Goal: Task Accomplishment & Management: Use online tool/utility

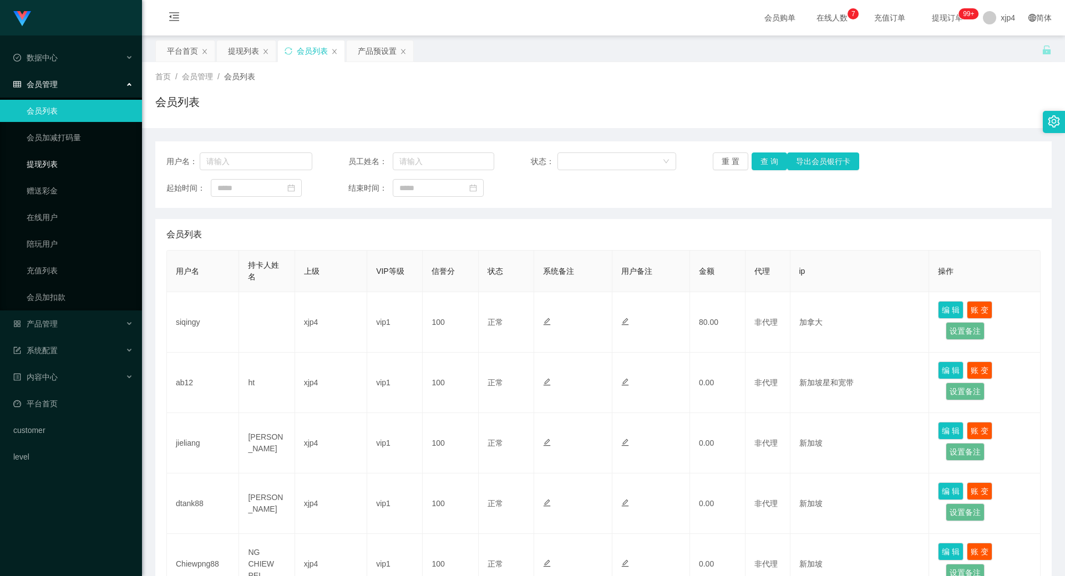
scroll to position [55, 0]
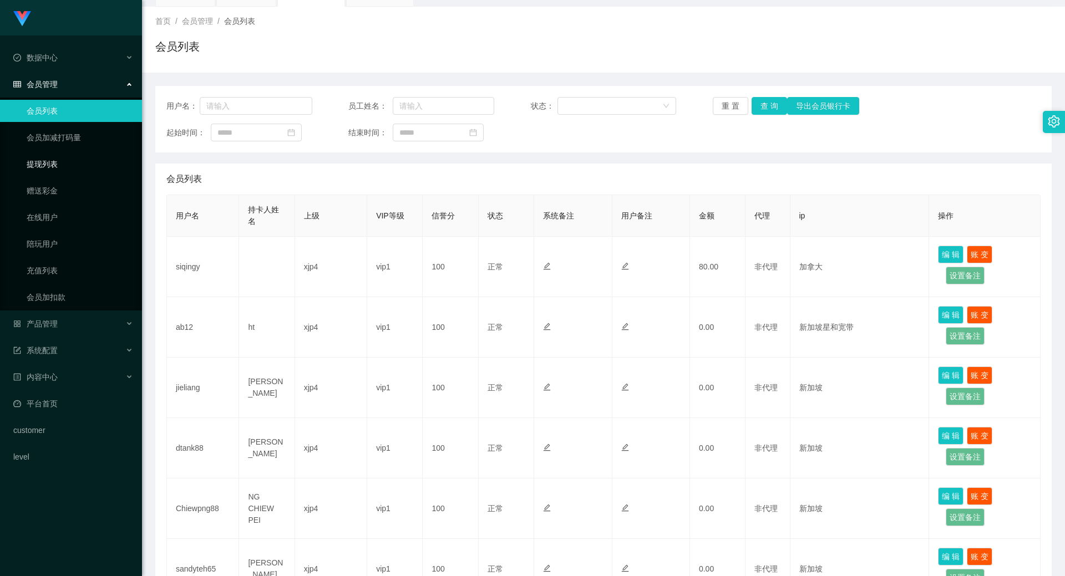
click at [60, 167] on link "提现列表" at bounding box center [80, 164] width 107 height 22
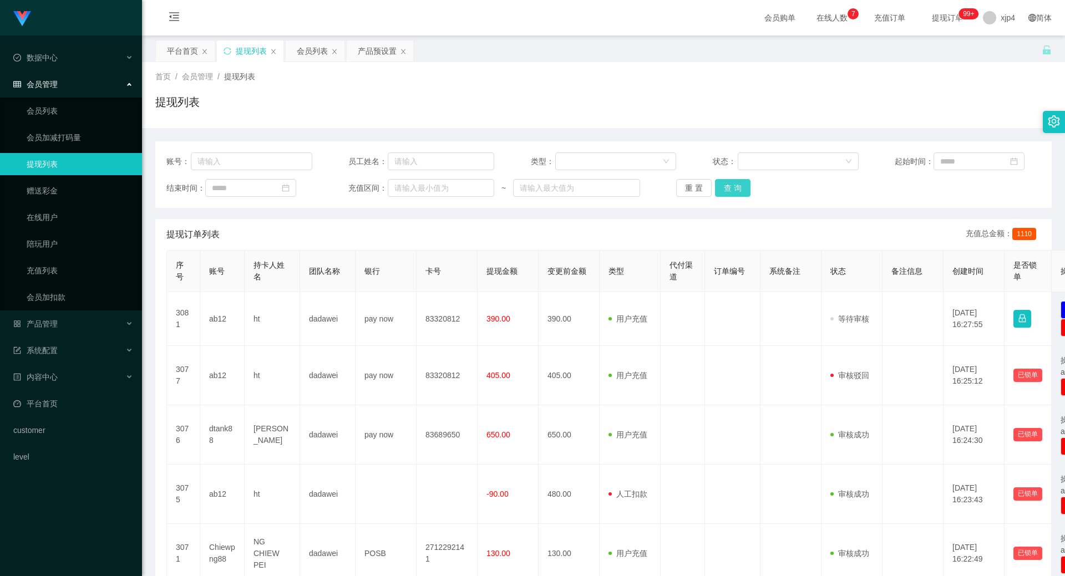
click at [733, 189] on button "查 询" at bounding box center [733, 188] width 36 height 18
click at [733, 189] on div "重 置 查 询" at bounding box center [749, 188] width 146 height 18
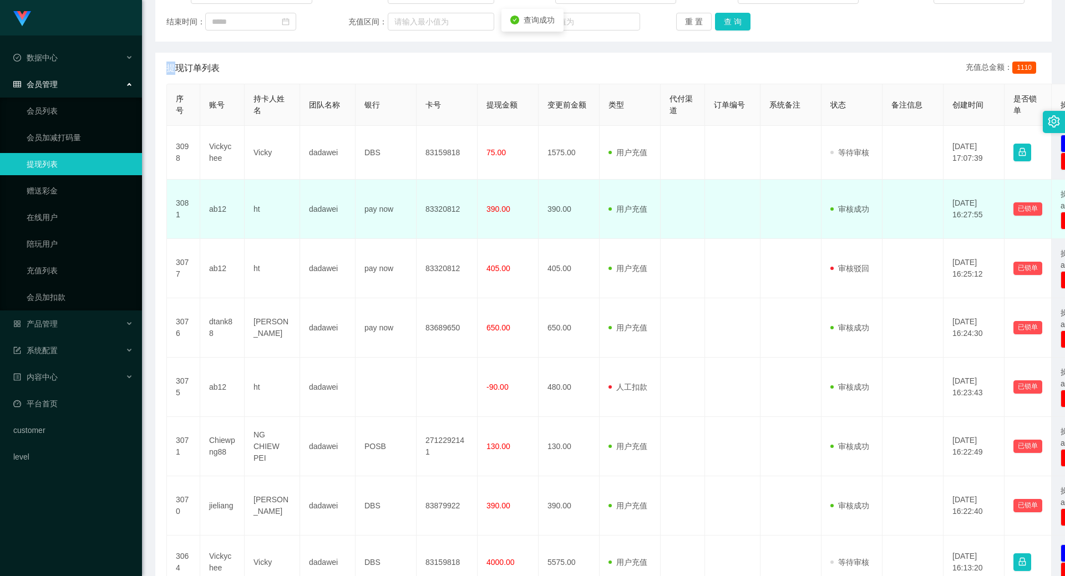
scroll to position [333, 0]
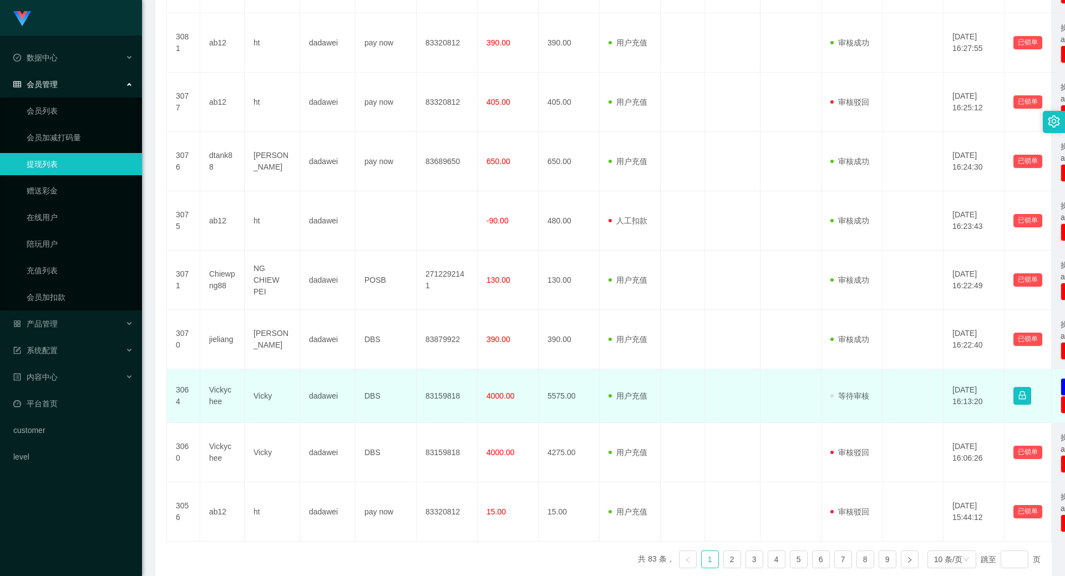
click at [215, 393] on td "Vickychee" at bounding box center [222, 397] width 44 height 54
copy td "Vickychee"
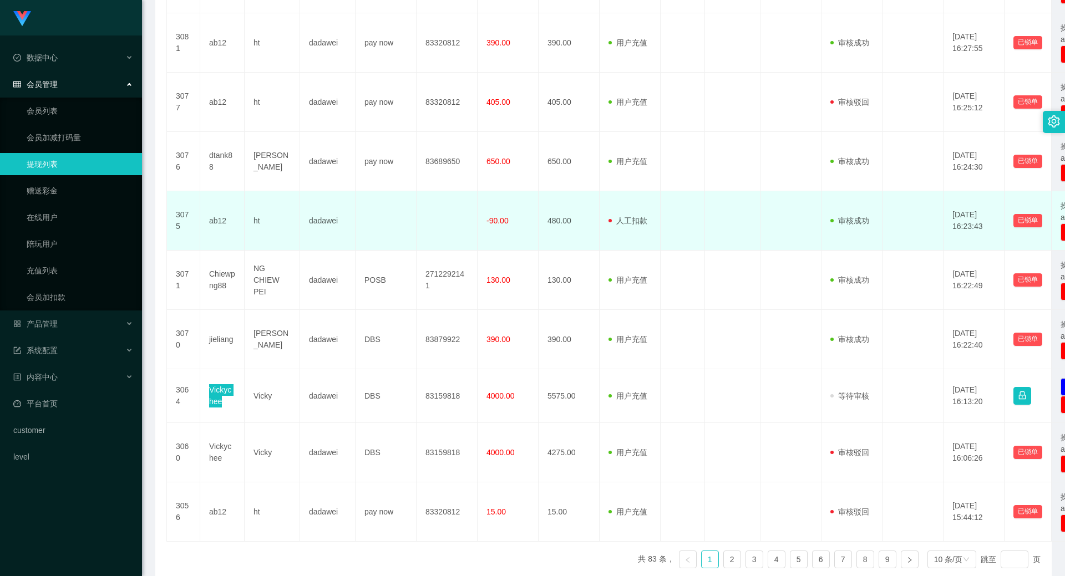
scroll to position [166, 0]
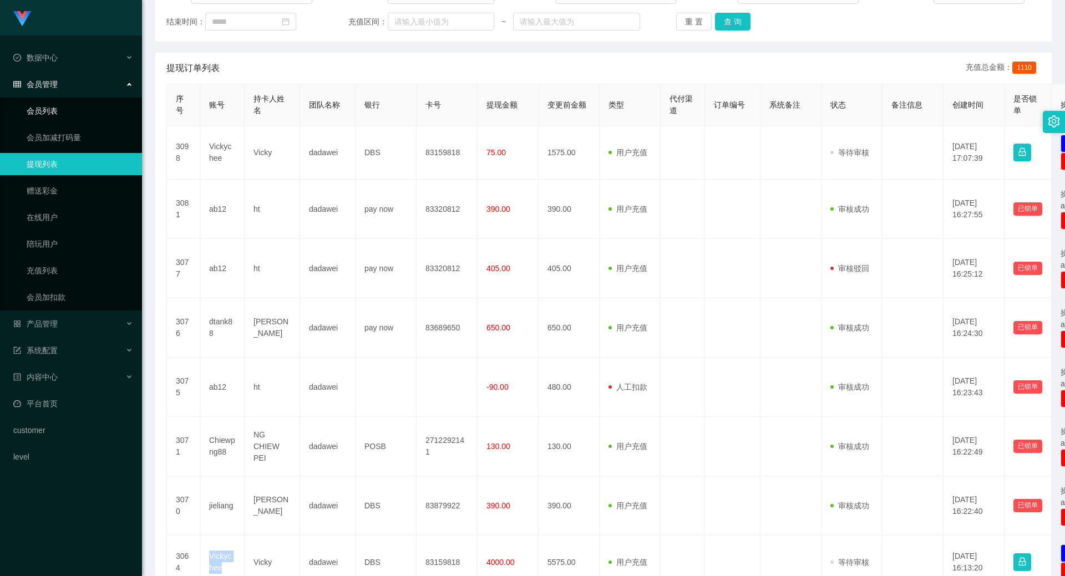
click at [54, 109] on link "会员列表" at bounding box center [80, 111] width 107 height 22
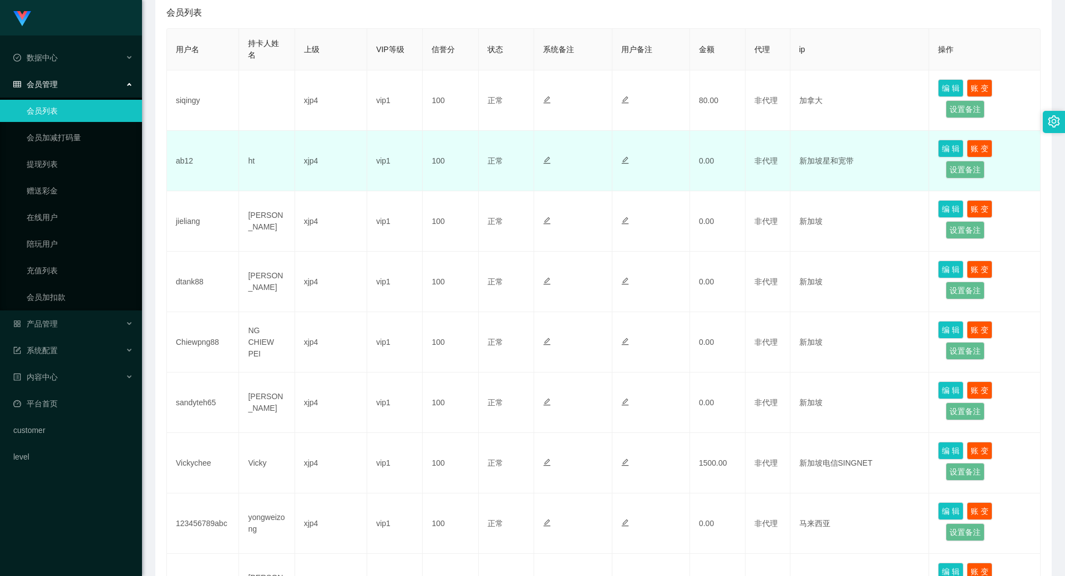
scroll to position [333, 0]
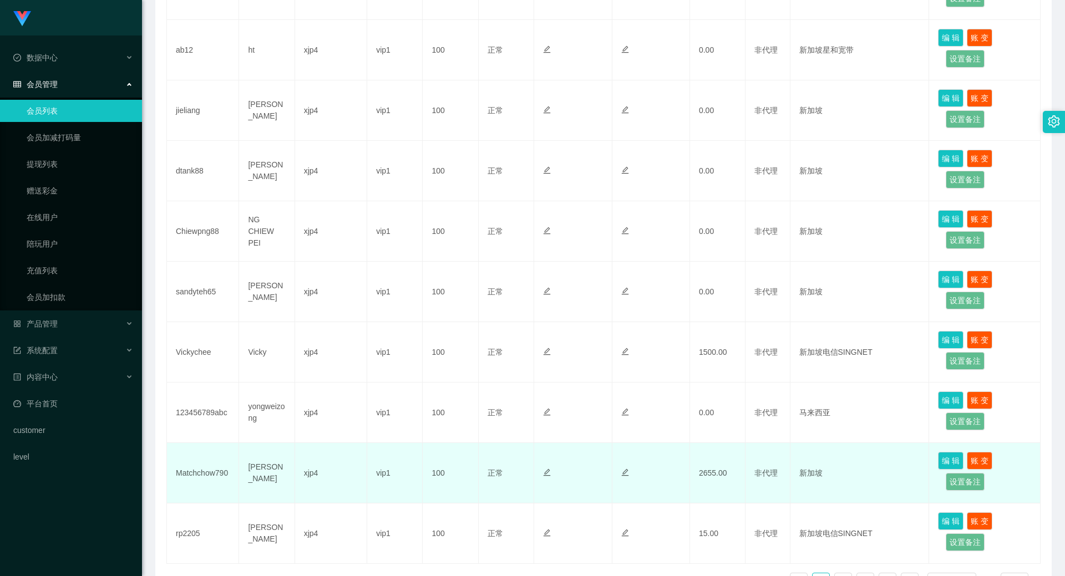
click at [194, 479] on td "Matchchow790" at bounding box center [203, 473] width 72 height 60
click at [195, 474] on td "Matchchow790" at bounding box center [203, 473] width 72 height 60
copy td "Matchchow790"
